Goal: Find contact information: Find contact information

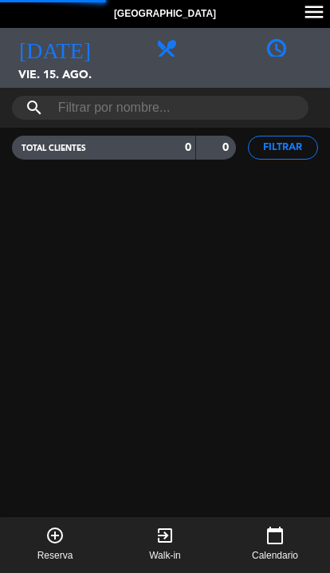
click at [41, 50] on span "[DATE]" at bounding box center [55, 43] width 110 height 30
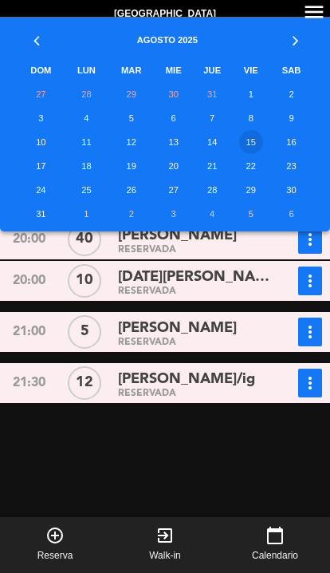
click at [172, 128] on td "6" at bounding box center [173, 118] width 37 height 24
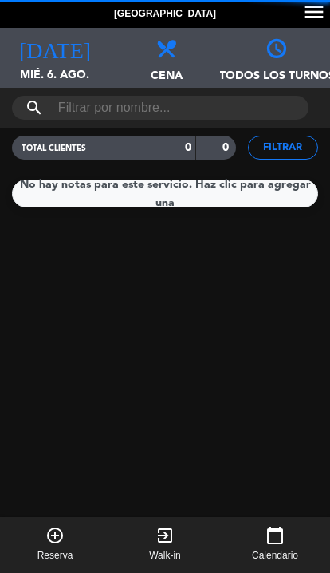
click at [49, 41] on icon "[DATE]" at bounding box center [55, 47] width 72 height 22
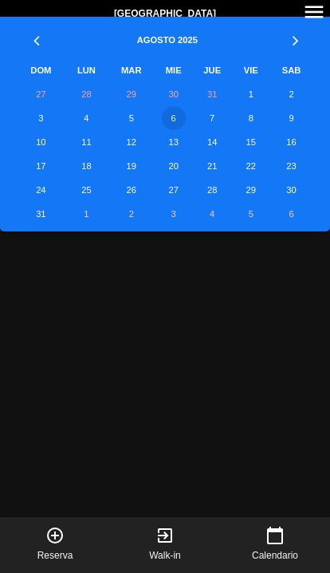
click at [175, 139] on td "13" at bounding box center [173, 142] width 37 height 24
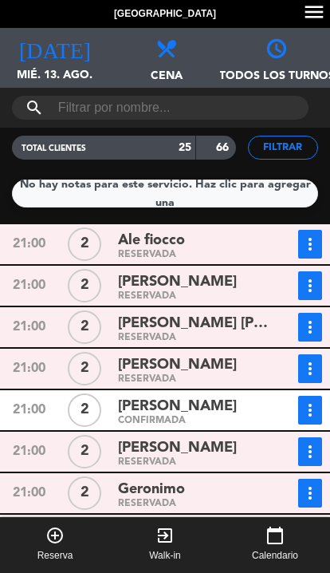
scroll to position [270, 0]
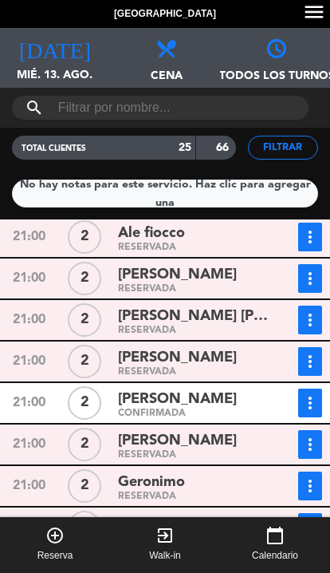
click at [254, 333] on div "RESERVADA" at bounding box center [196, 330] width 156 height 7
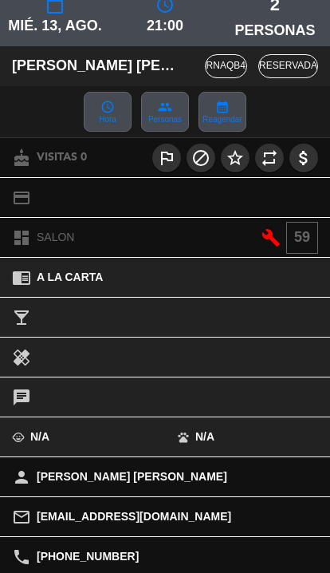
scroll to position [132, 0]
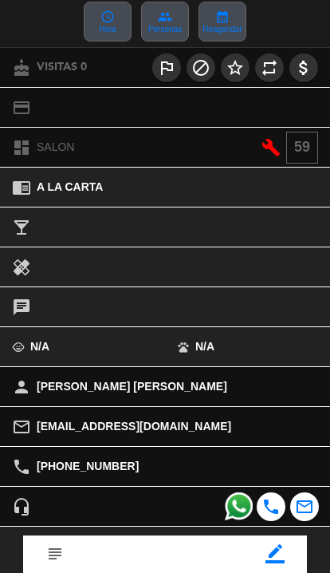
click at [45, 464] on span "[PHONE_NUMBER]" at bounding box center [88, 466] width 102 height 18
copy span "[PHONE_NUMBER]"
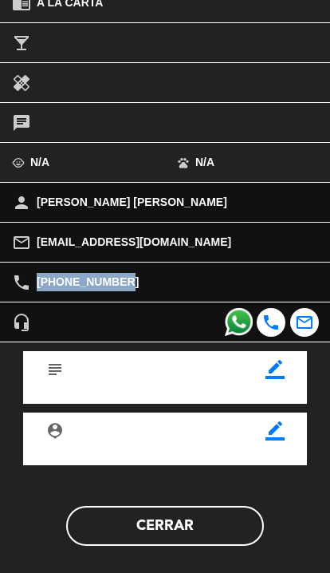
click at [197, 530] on button "Cerrar" at bounding box center [165, 526] width 198 height 40
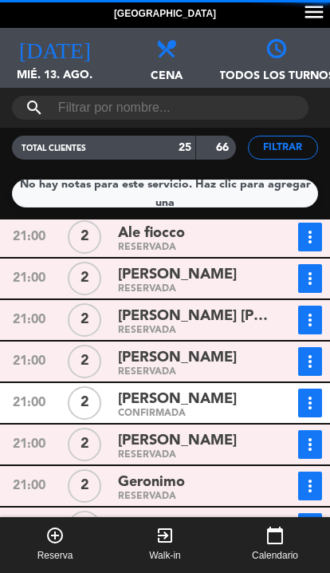
click at [137, 349] on span "[PERSON_NAME]" at bounding box center [177, 357] width 119 height 23
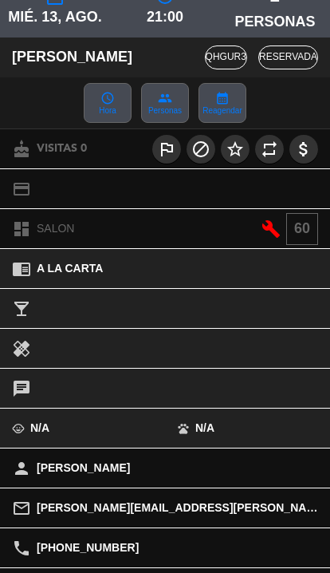
scroll to position [88, 0]
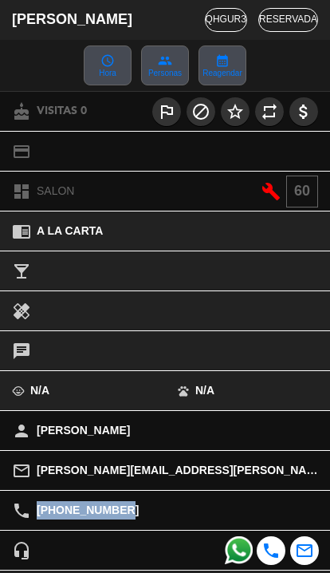
copy span "[PHONE_NUMBER]"
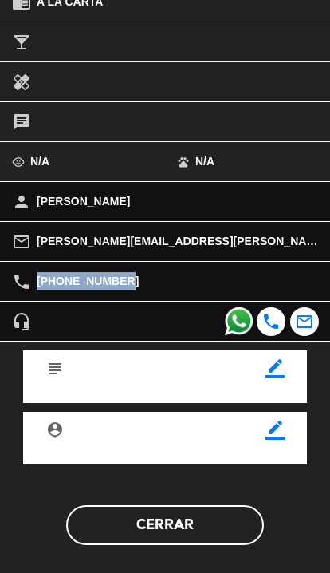
scroll to position [316, 0]
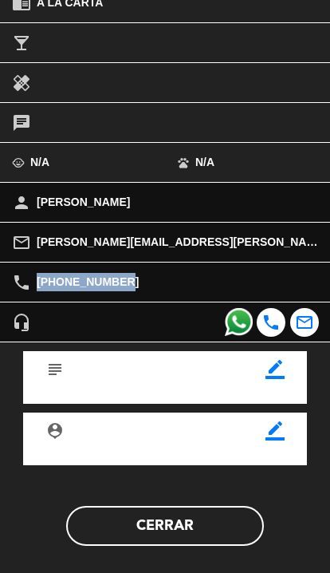
click at [219, 527] on button "Cerrar" at bounding box center [165, 526] width 198 height 40
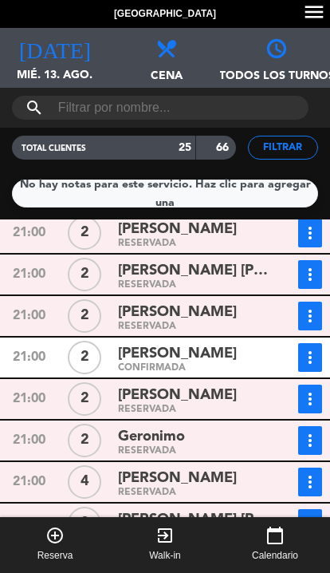
scroll to position [317, 0]
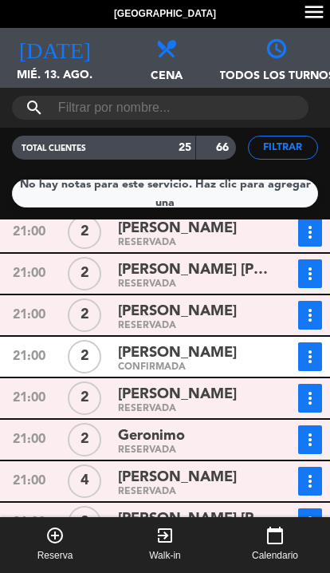
click at [250, 405] on div "[PERSON_NAME]" at bounding box center [196, 395] width 156 height 22
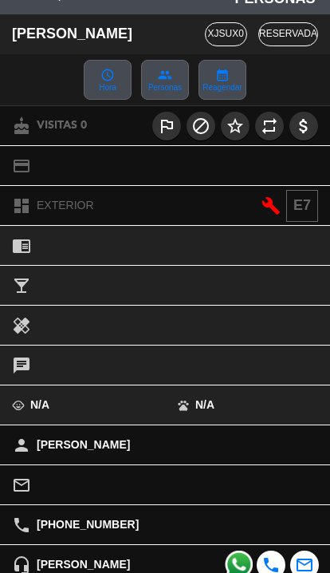
scroll to position [74, 0]
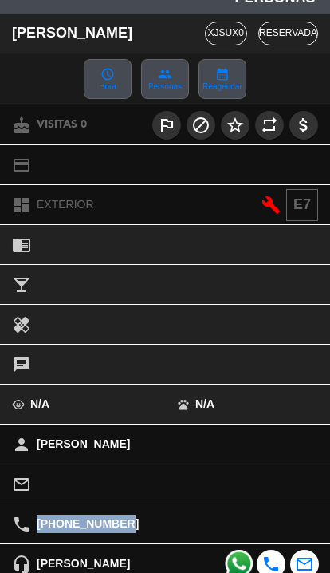
copy span "[PHONE_NUMBER]"
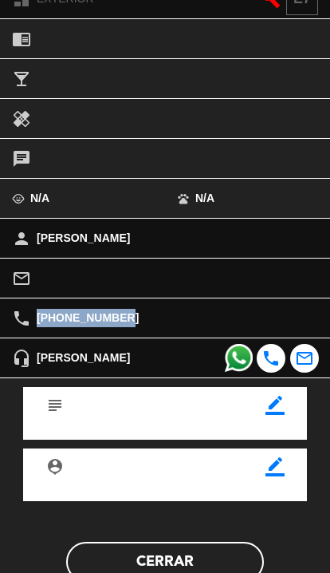
scroll to position [294, 0]
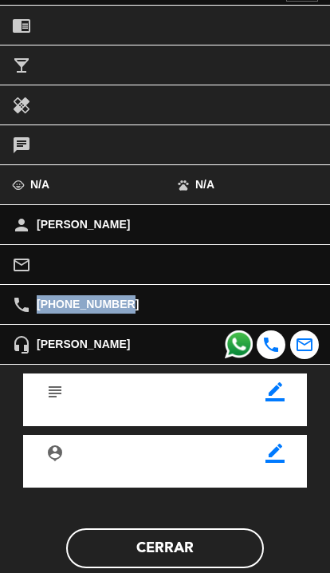
click at [199, 544] on button "Cerrar" at bounding box center [165, 548] width 198 height 40
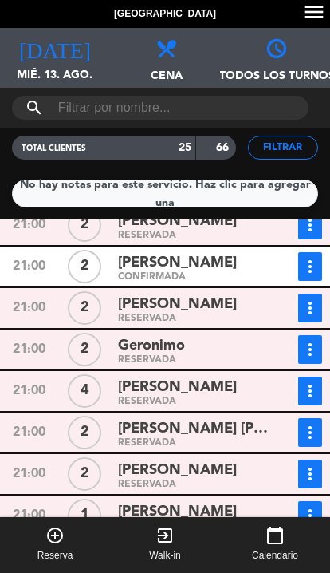
scroll to position [407, 0]
click at [224, 384] on div "[PERSON_NAME]" at bounding box center [196, 388] width 156 height 22
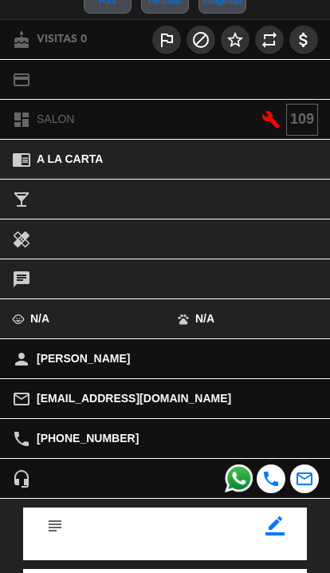
scroll to position [169, 0]
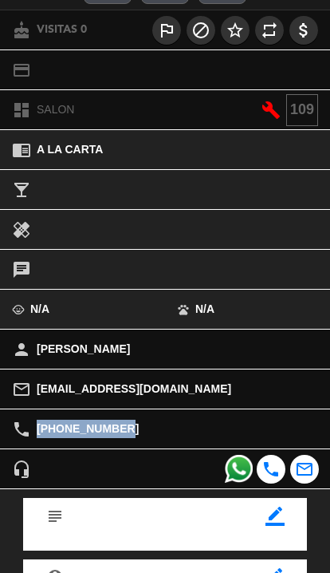
copy span "[PHONE_NUMBER]"
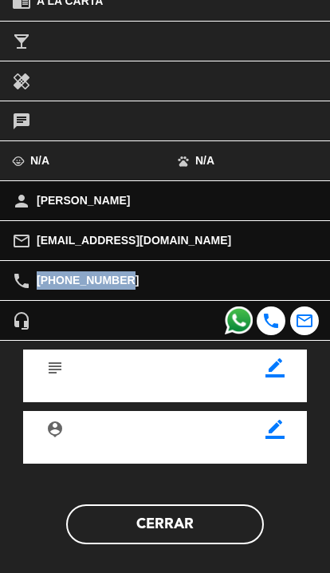
scroll to position [316, 0]
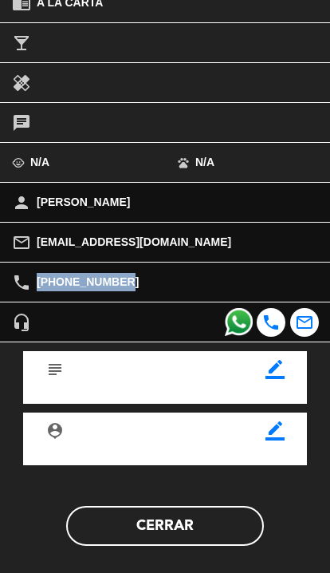
click at [200, 523] on button "Cerrar" at bounding box center [165, 526] width 198 height 40
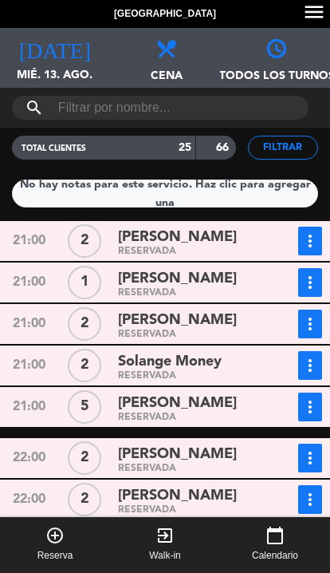
scroll to position [642, 0]
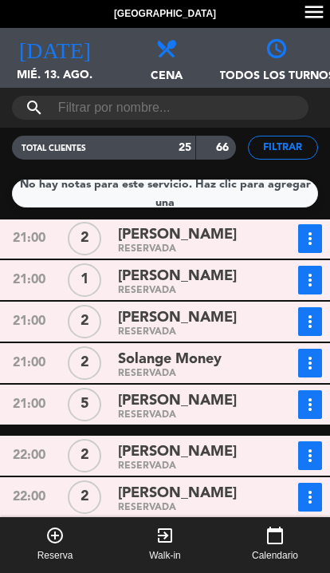
click at [129, 412] on div "RESERVADA" at bounding box center [196, 415] width 156 height 7
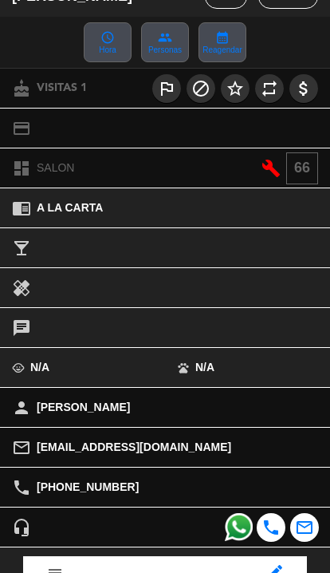
scroll to position [111, 0]
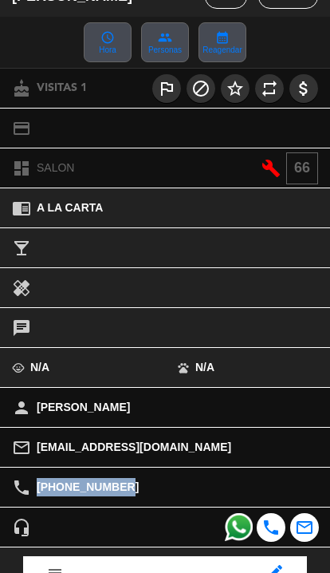
copy span "[PHONE_NUMBER]"
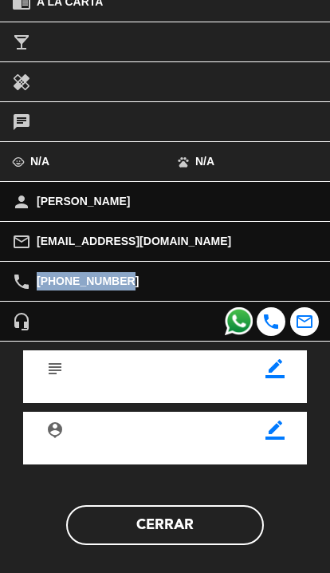
scroll to position [316, 0]
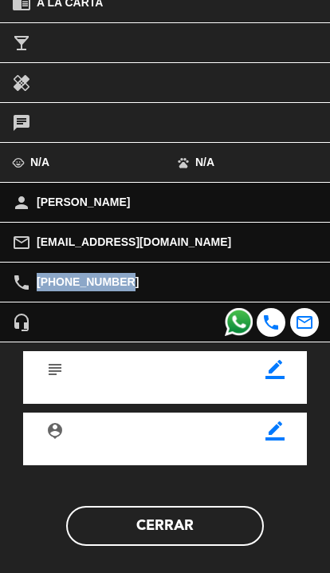
click at [218, 523] on button "Cerrar" at bounding box center [165, 526] width 198 height 40
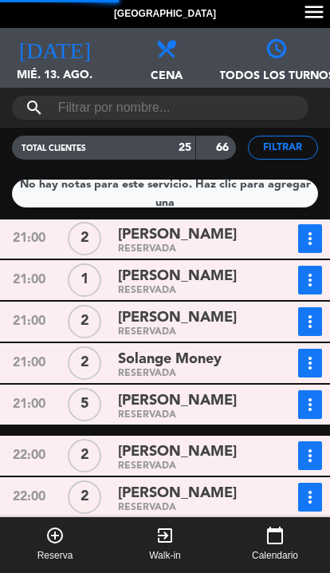
click at [151, 319] on span "[PERSON_NAME]" at bounding box center [177, 317] width 119 height 23
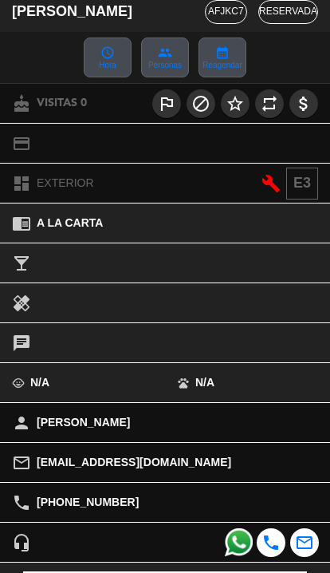
scroll to position [97, 0]
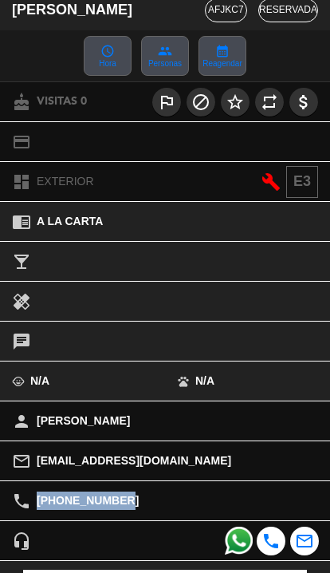
copy span "[PHONE_NUMBER]"
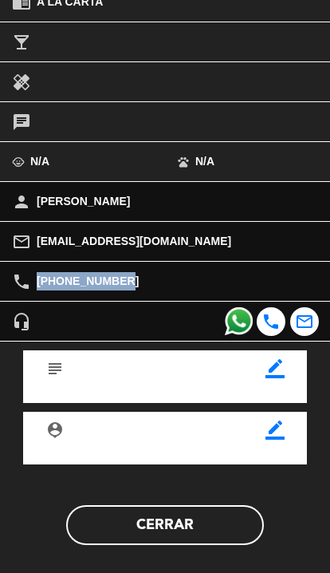
scroll to position [316, 0]
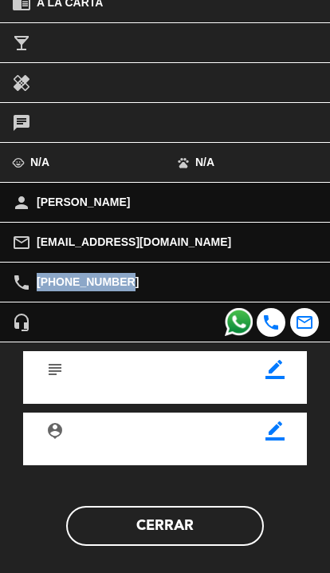
click at [223, 513] on button "Cerrar" at bounding box center [165, 526] width 198 height 40
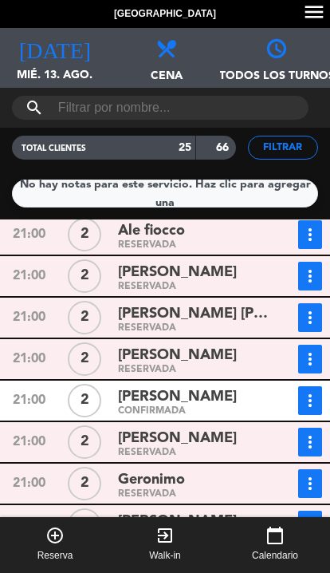
scroll to position [312, 0]
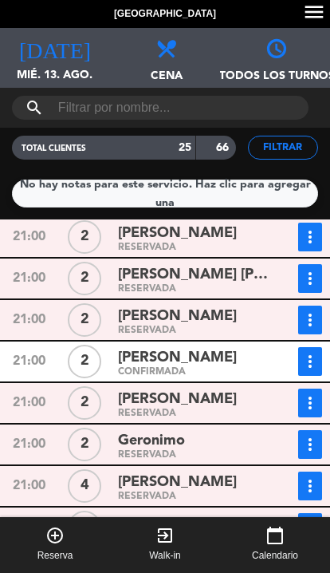
click at [198, 485] on span "[PERSON_NAME]" at bounding box center [177, 482] width 119 height 23
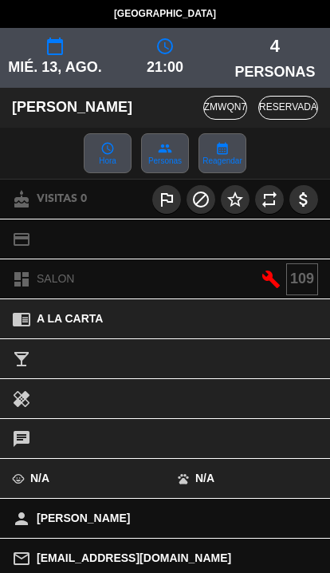
scroll to position [97, 0]
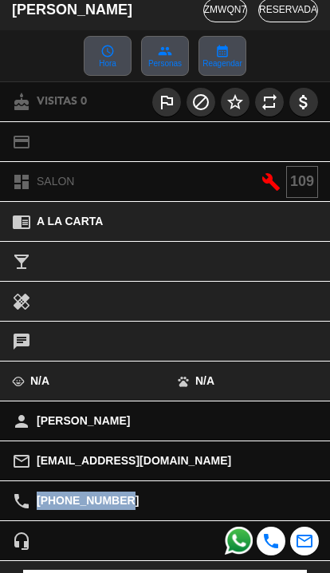
copy span "[PHONE_NUMBER]"
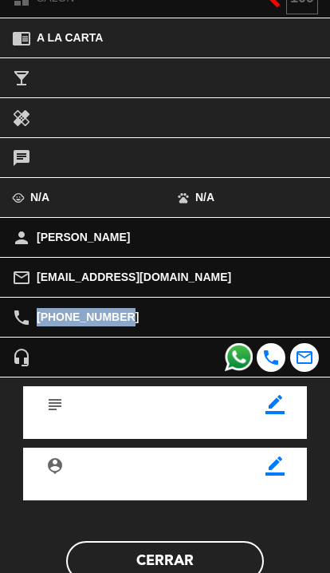
scroll to position [308, 0]
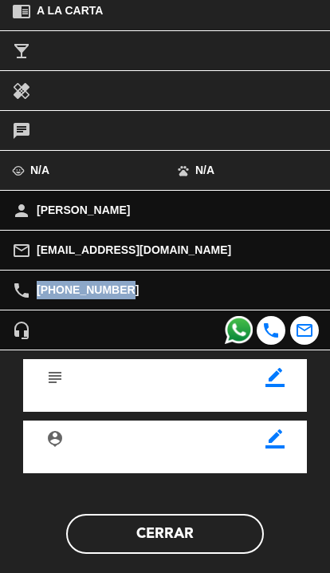
click at [211, 535] on button "Cerrar" at bounding box center [165, 534] width 198 height 40
